Goal: Download file/media

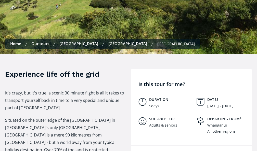
scroll to position [143, 0]
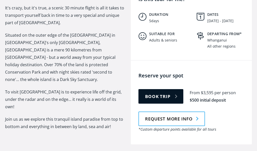
scroll to position [238, 0]
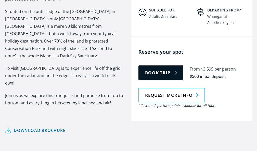
click at [8, 127] on link "Download brochure" at bounding box center [35, 130] width 60 height 7
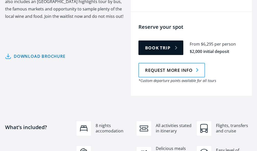
scroll to position [295, 0]
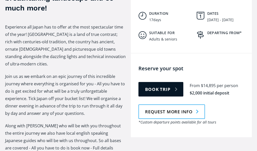
scroll to position [248, 0]
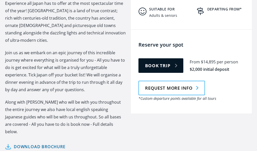
click at [33, 143] on link "Download brochure" at bounding box center [35, 146] width 60 height 7
